Goal: Find specific page/section: Find specific page/section

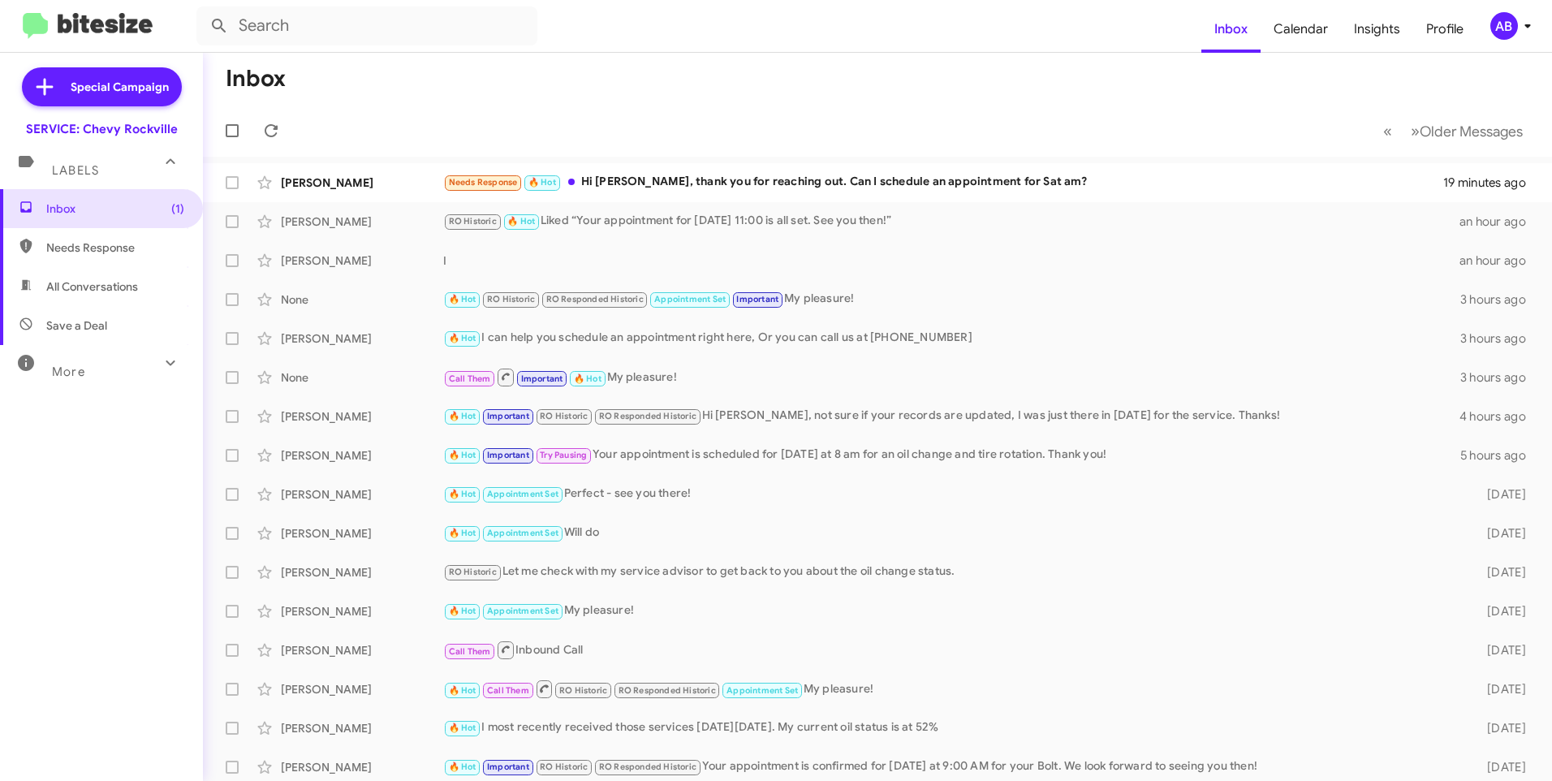
click at [114, 242] on span "Needs Response" at bounding box center [115, 247] width 138 height 16
type input "in:needs-response"
